Goal: Task Accomplishment & Management: Manage account settings

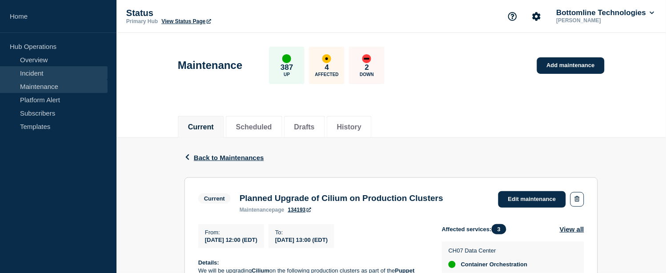
click at [44, 72] on link "Incident" at bounding box center [54, 72] width 108 height 13
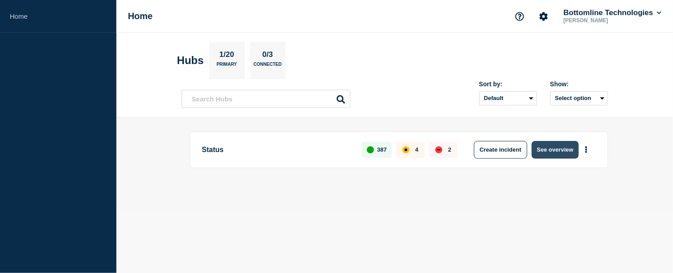
click at [553, 154] on button "See overview" at bounding box center [555, 150] width 47 height 18
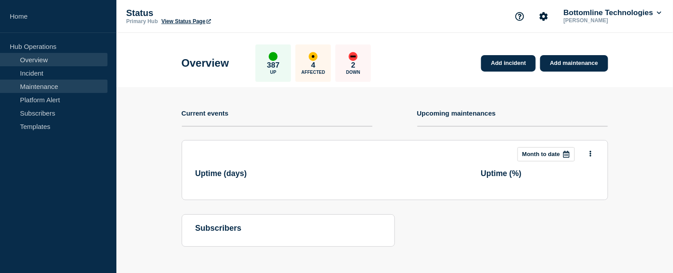
click at [45, 87] on link "Maintenance" at bounding box center [54, 86] width 108 height 13
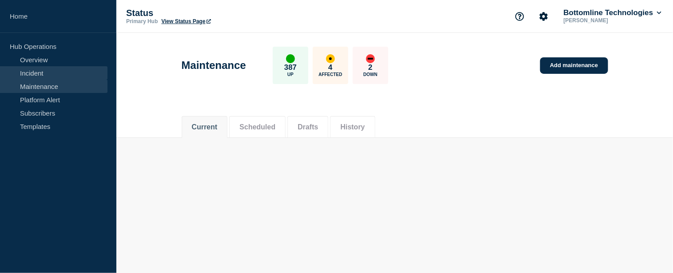
click at [47, 68] on link "Incident" at bounding box center [54, 72] width 108 height 13
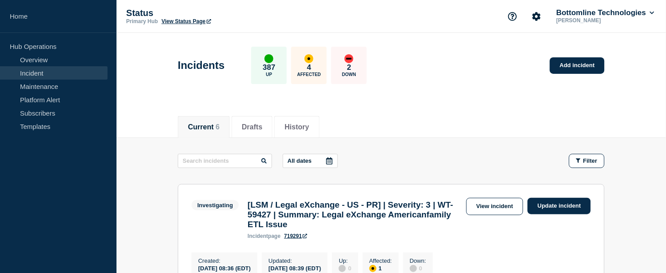
scroll to position [49, 0]
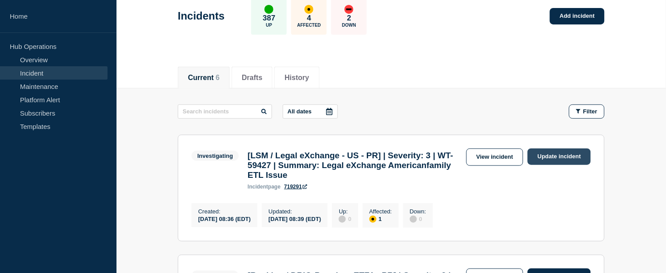
click at [546, 155] on link "Update incident" at bounding box center [559, 156] width 63 height 16
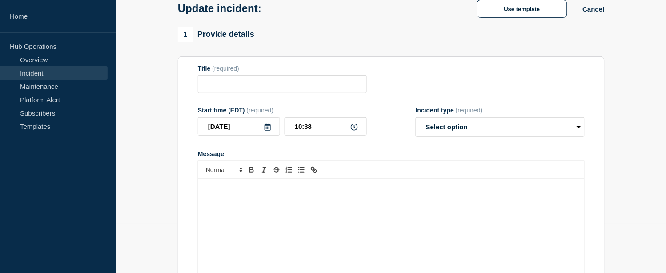
type input "[LSM / Legal eXchange - US - PR] | Severity: 3 | WT-59427 | Summary: Legal eXch…"
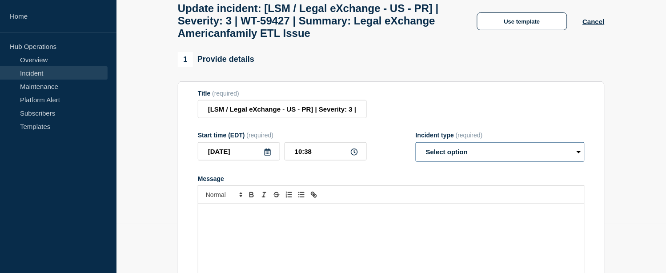
click at [463, 156] on select "Select option Investigating Identified Monitoring Resolved" at bounding box center [500, 152] width 169 height 20
select select "identified"
click at [416, 150] on select "Select option Investigating Identified Monitoring Resolved" at bounding box center [500, 152] width 169 height 20
click at [268, 234] on div "Message" at bounding box center [391, 257] width 386 height 107
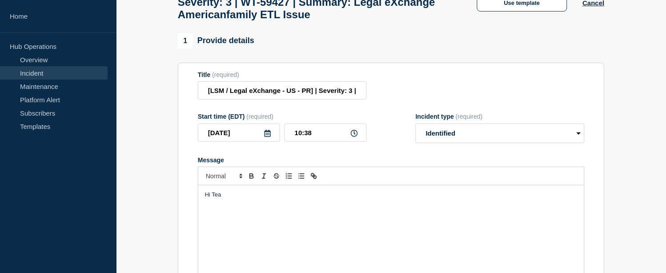
scroll to position [51, 0]
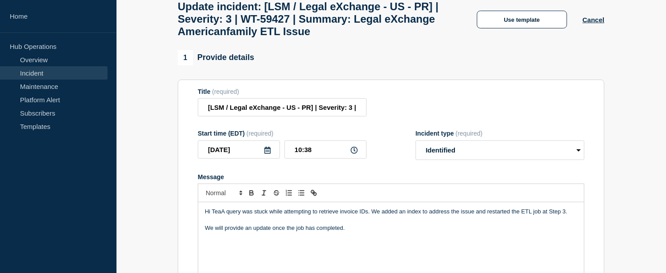
click at [221, 216] on p "Hi TeaA query was stuck while attempting to retrieve invoice IDs. We added an i…" at bounding box center [391, 212] width 372 height 8
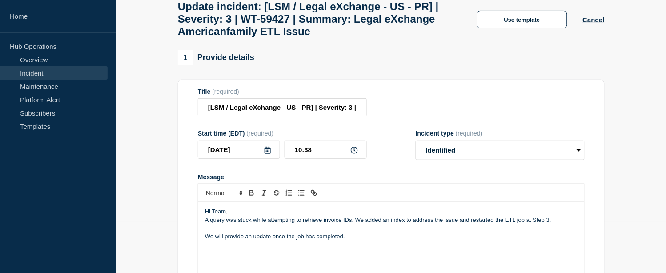
click at [357, 240] on p "We will provide an update once the job has completed." at bounding box center [391, 236] width 372 height 8
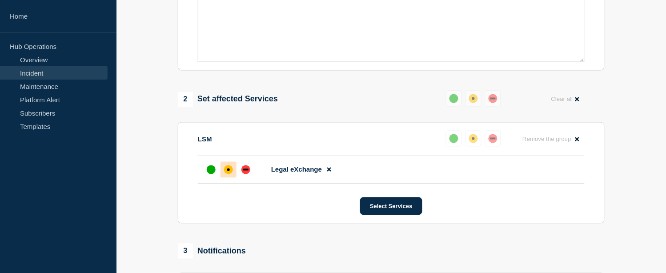
scroll to position [496, 0]
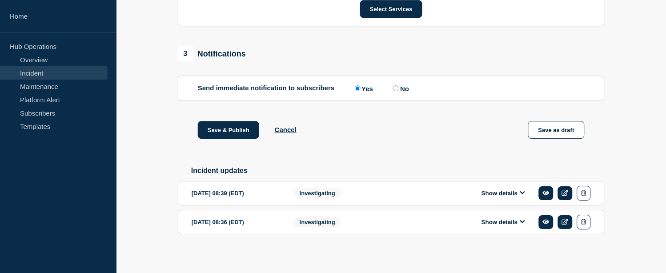
click at [500, 197] on button "Show details" at bounding box center [503, 193] width 49 height 8
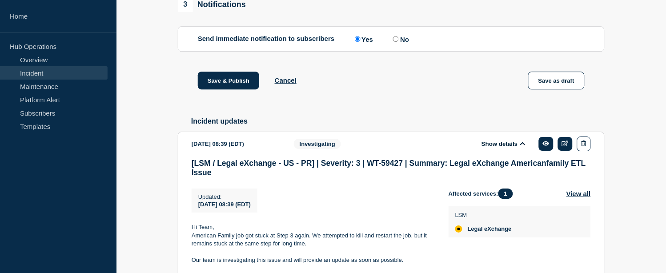
scroll to position [644, 0]
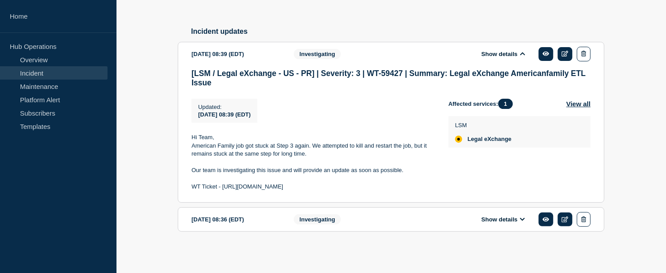
drag, startPoint x: 338, startPoint y: 187, endPoint x: 232, endPoint y: 187, distance: 105.8
click at [191, 187] on section "[DATE] 08:39 (EDT) Show details Investigating [LSM / Legal eXchange - US - PR] …" at bounding box center [391, 122] width 427 height 161
copy p "WT Ticket - [URL][DOMAIN_NAME]"
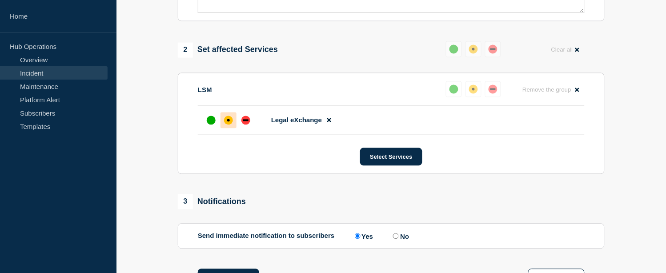
scroll to position [199, 0]
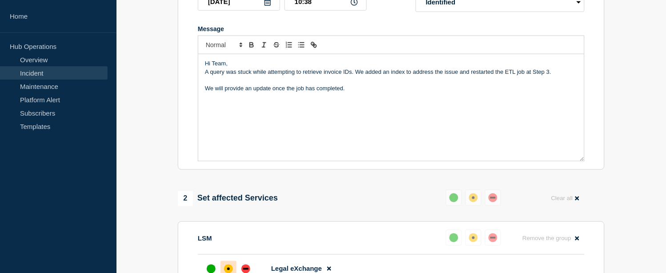
click at [226, 132] on div "Hi Team, A query was stuck while attempting to retrieve invoice IDs. We added a…" at bounding box center [391, 107] width 386 height 107
click at [504, 76] on p "A query was stuck while attempting to retrieve invoice IDs. We added an index t…" at bounding box center [391, 72] width 372 height 8
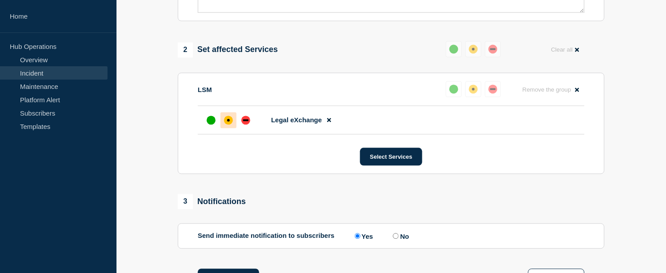
scroll to position [446, 0]
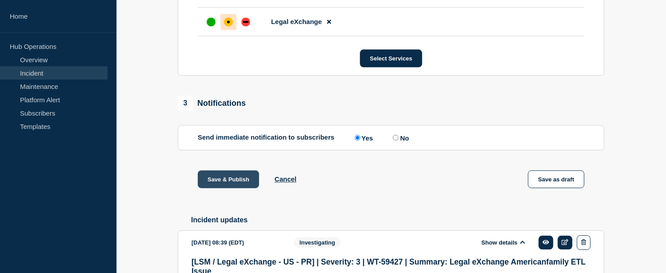
click at [222, 188] on button "Save & Publish" at bounding box center [228, 179] width 61 height 18
